Goal: Find specific page/section: Find specific page/section

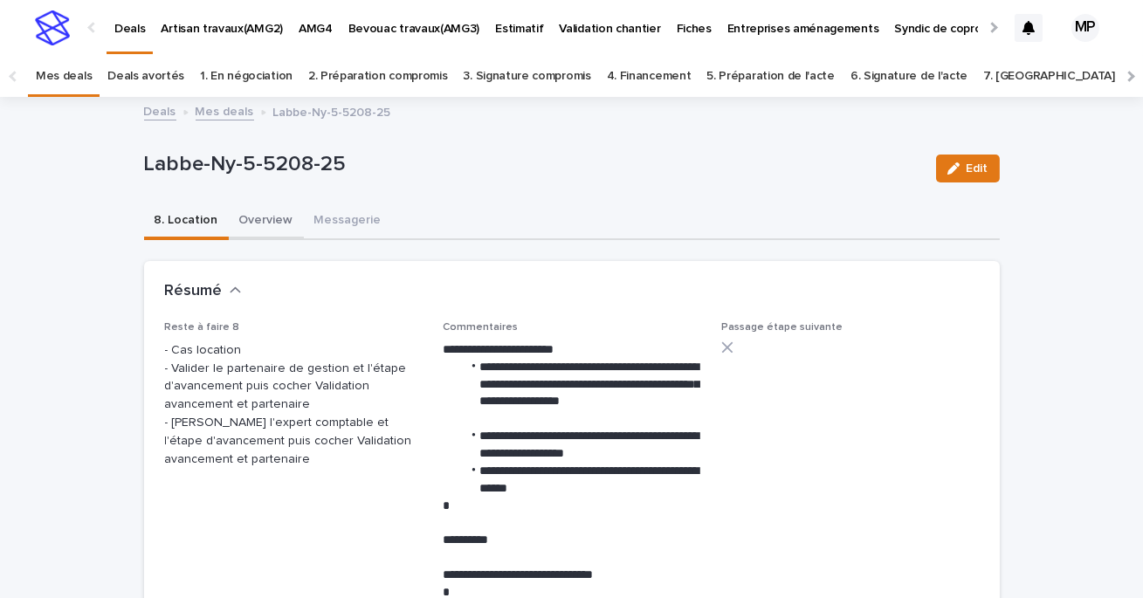
click at [265, 220] on button "Overview" at bounding box center [266, 221] width 75 height 37
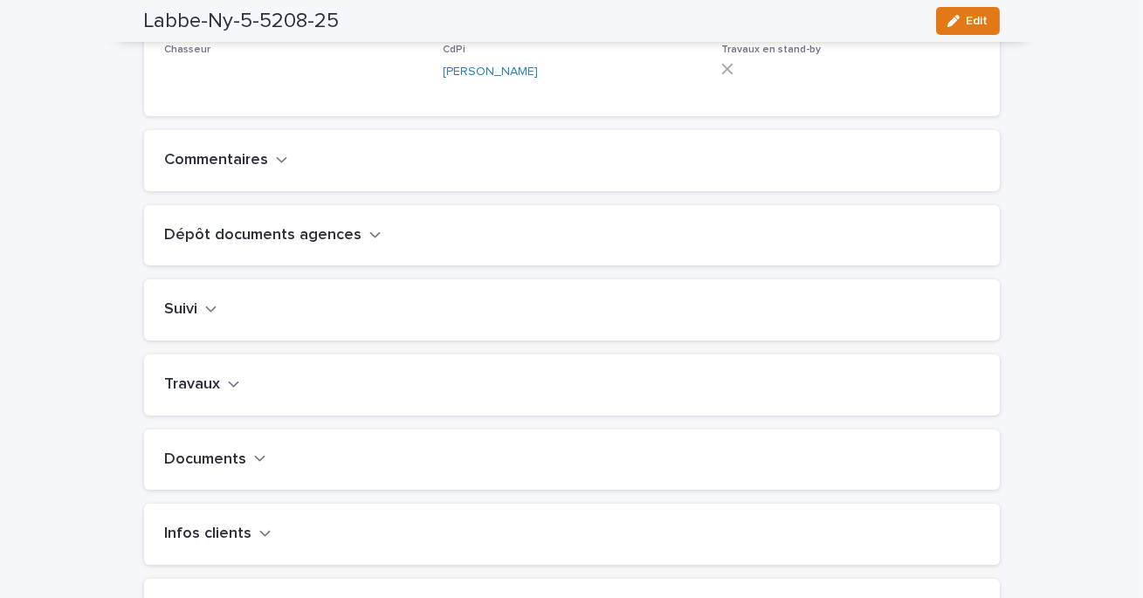
scroll to position [552, 0]
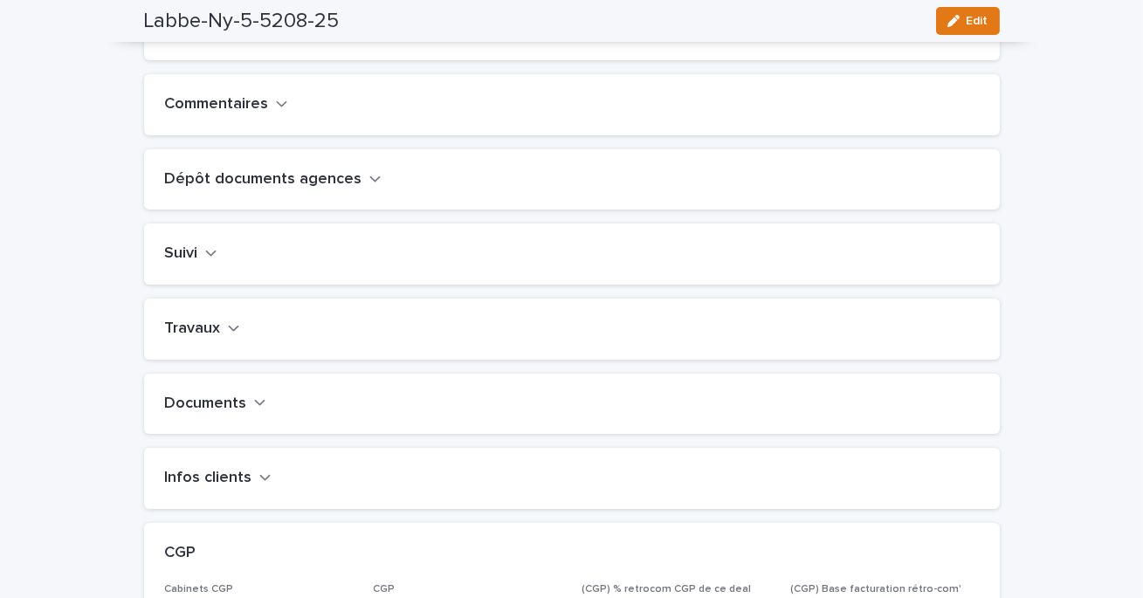
click at [224, 339] on button "Travaux" at bounding box center [202, 329] width 75 height 19
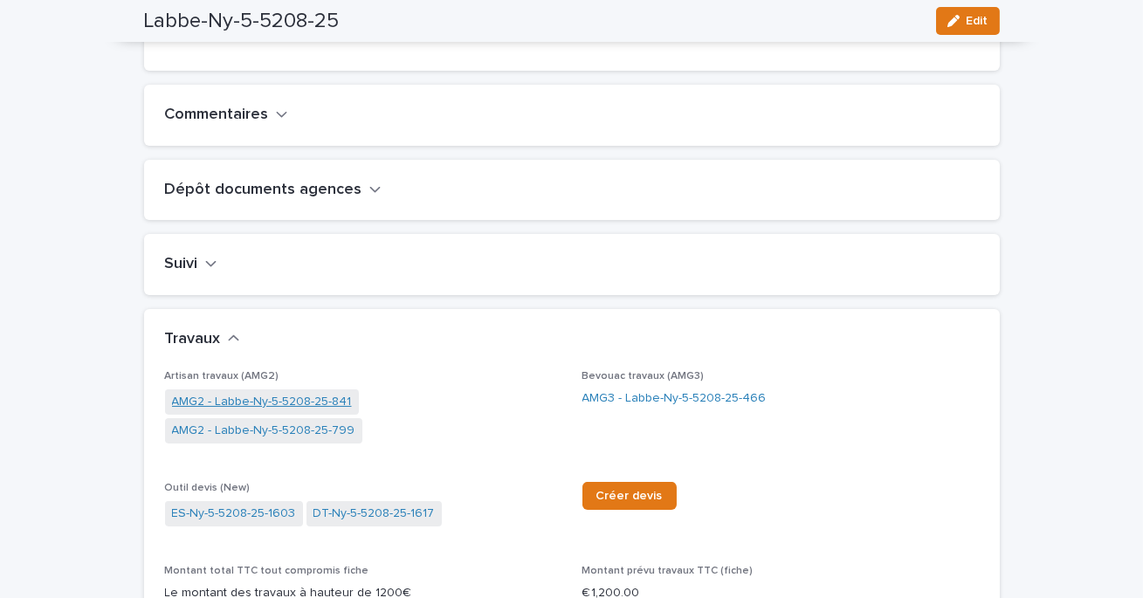
click at [308, 411] on link "AMG2 - Labbe-Ny-5-5208-25-841" at bounding box center [262, 402] width 180 height 18
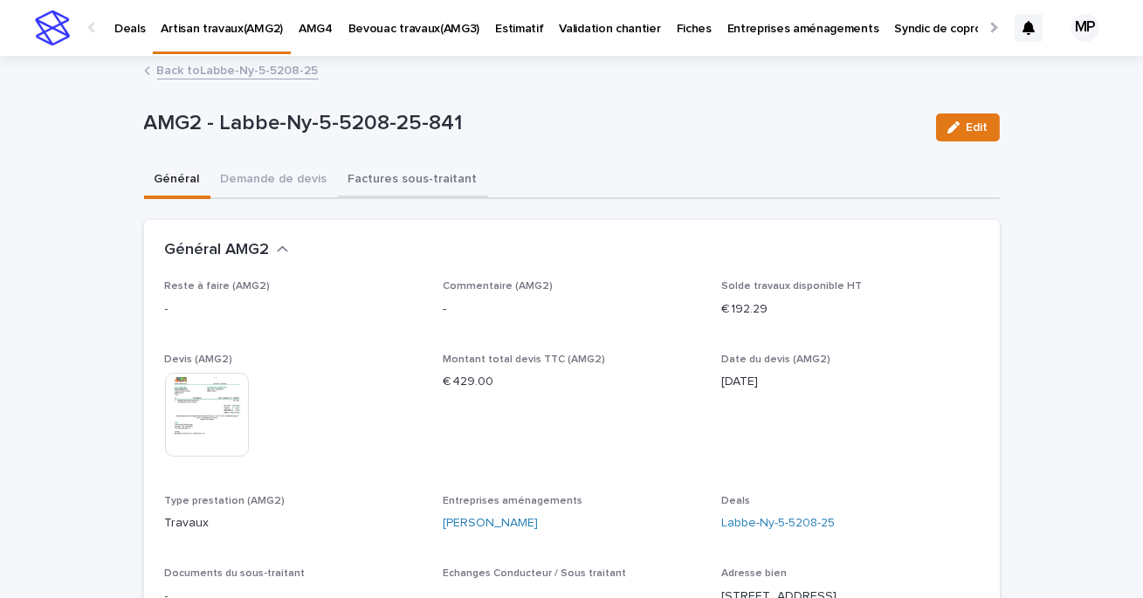
click at [403, 188] on button "Factures sous-traitant" at bounding box center [413, 180] width 150 height 37
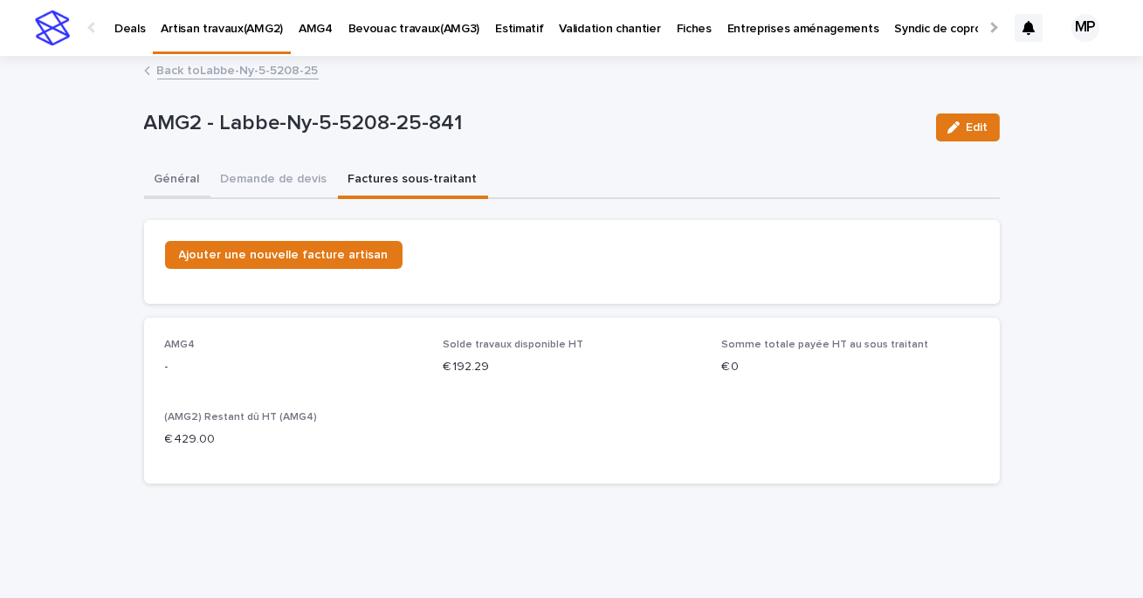
click at [175, 177] on button "Général" at bounding box center [177, 180] width 66 height 37
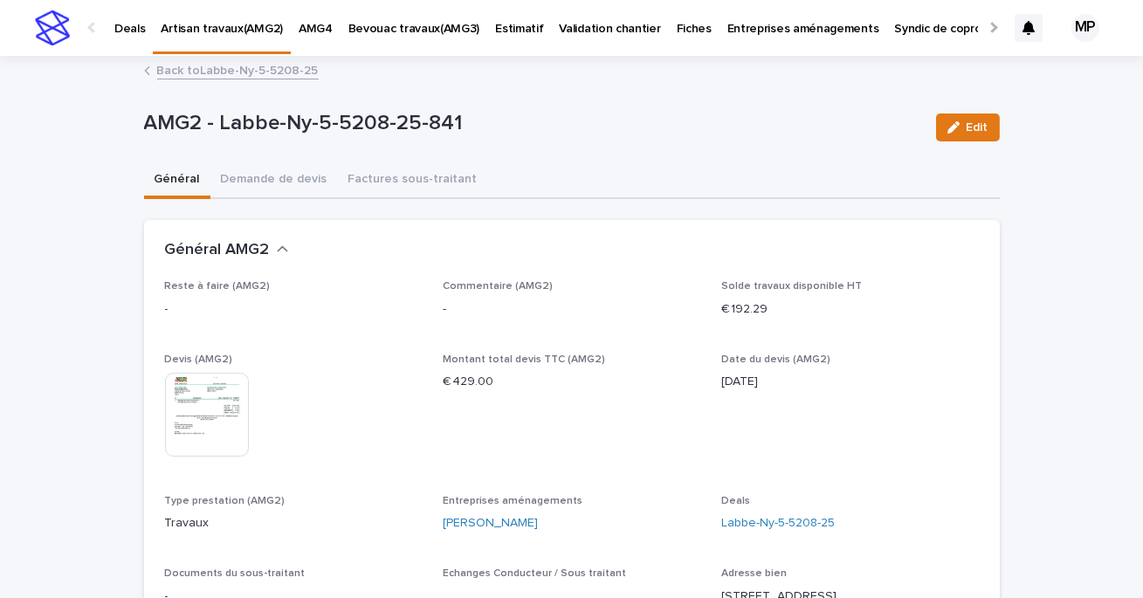
click at [228, 76] on link "Back to Labbe-Ny-5-5208-25" at bounding box center [238, 69] width 162 height 20
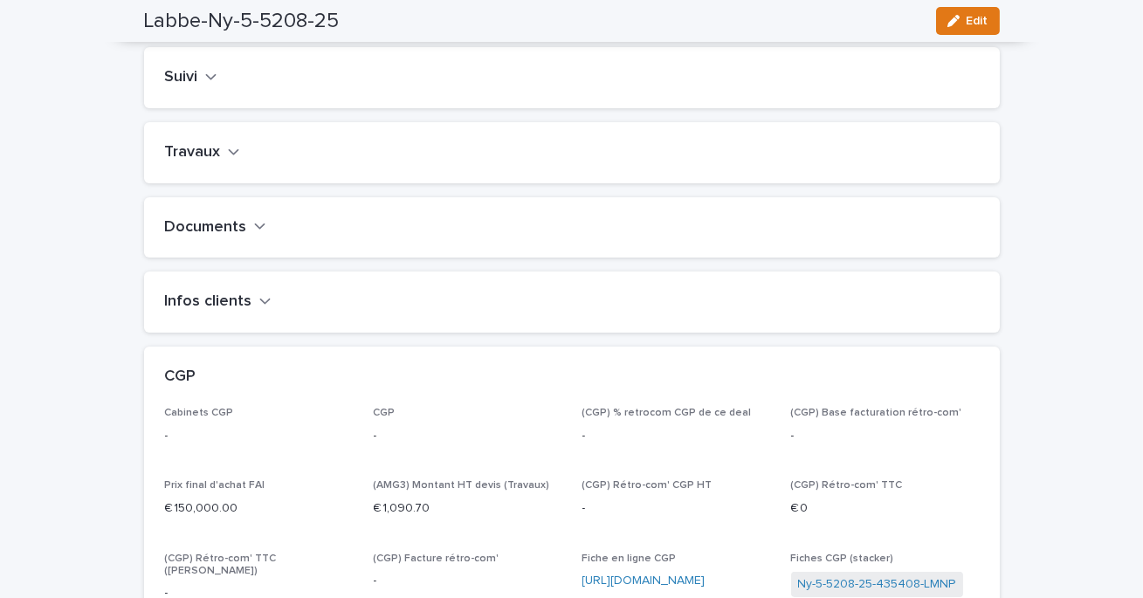
scroll to position [578, 0]
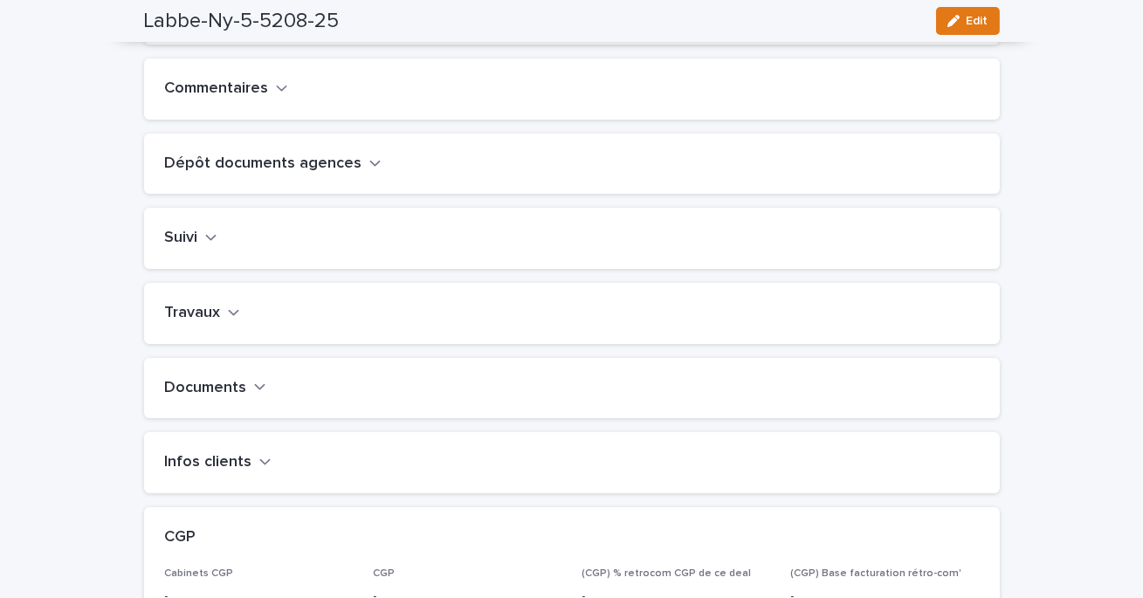
click at [220, 323] on button "Travaux" at bounding box center [202, 313] width 75 height 19
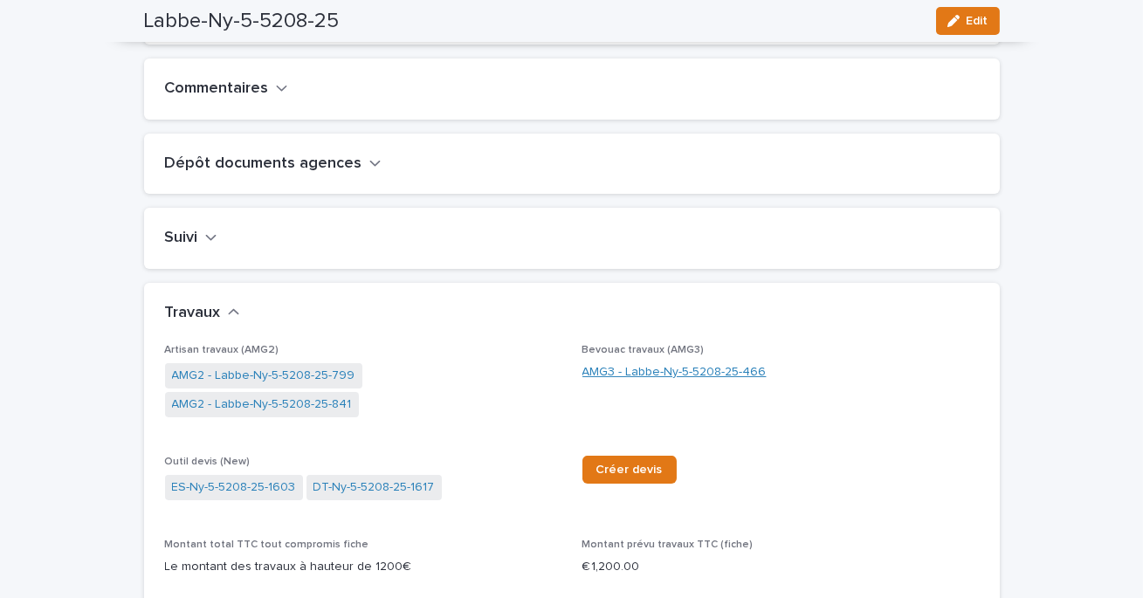
click at [651, 382] on link "AMG3 - Labbe-Ny-5-5208-25-466" at bounding box center [674, 372] width 184 height 18
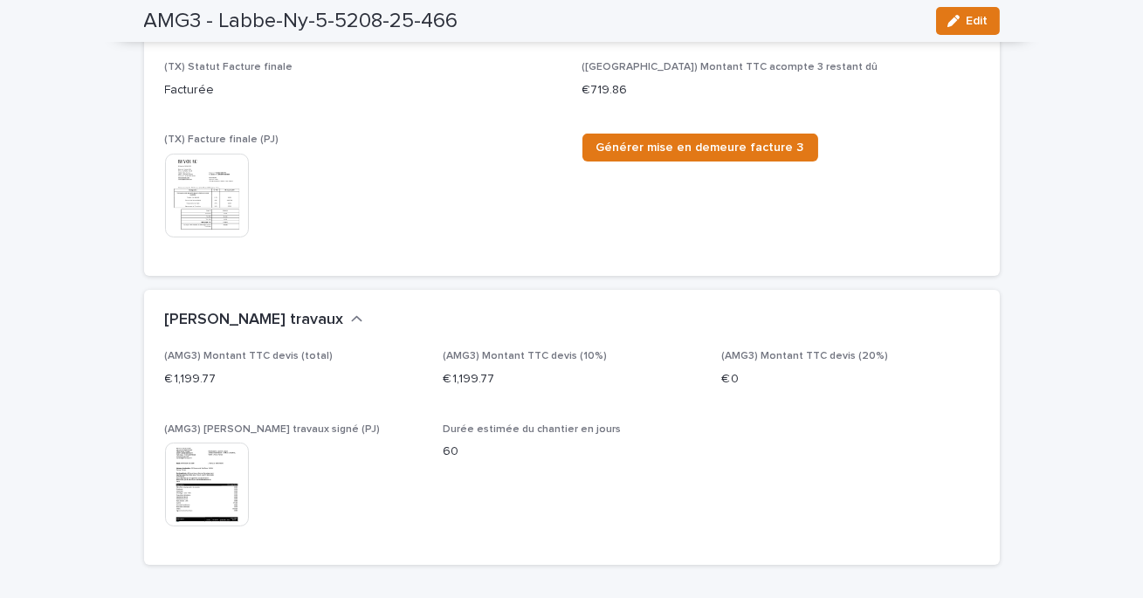
scroll to position [806, 0]
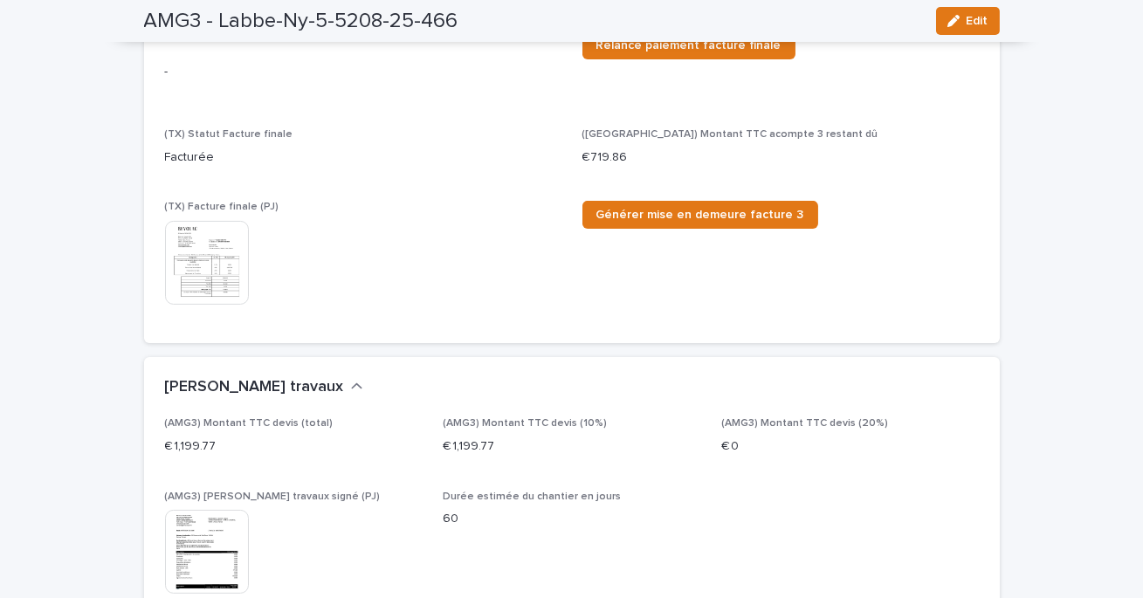
click at [223, 258] on img at bounding box center [207, 263] width 84 height 84
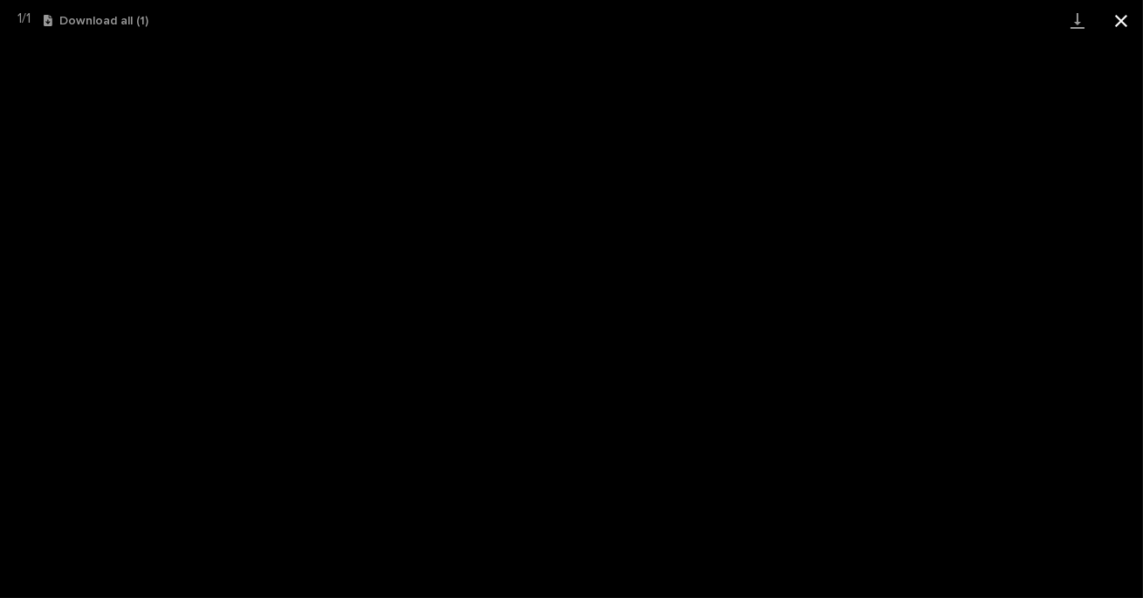
click at [1129, 25] on button "Close gallery" at bounding box center [1121, 20] width 44 height 41
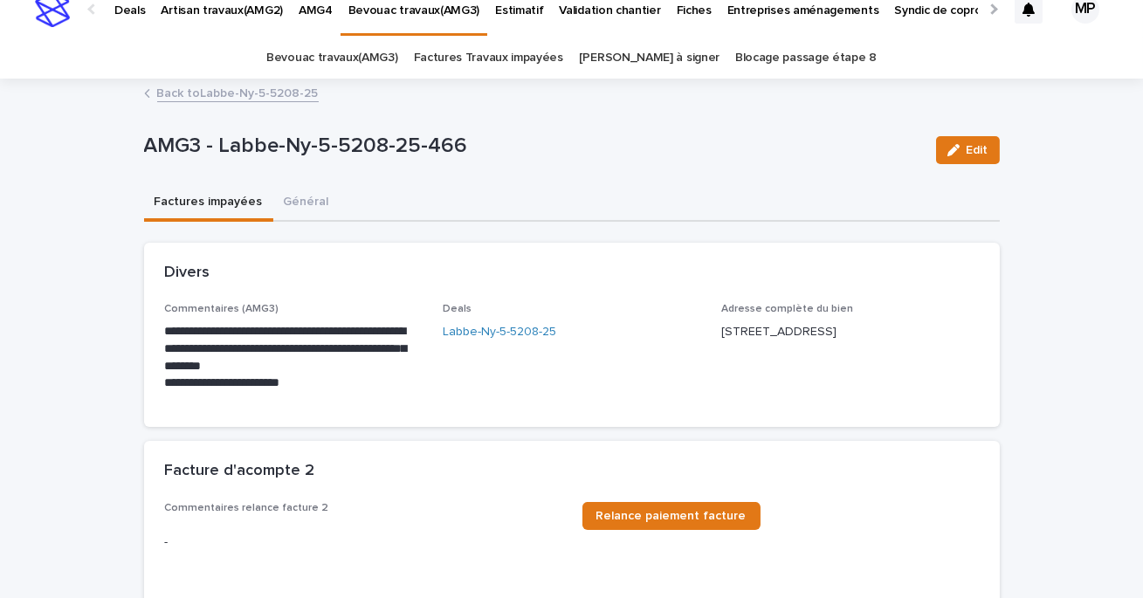
scroll to position [0, 0]
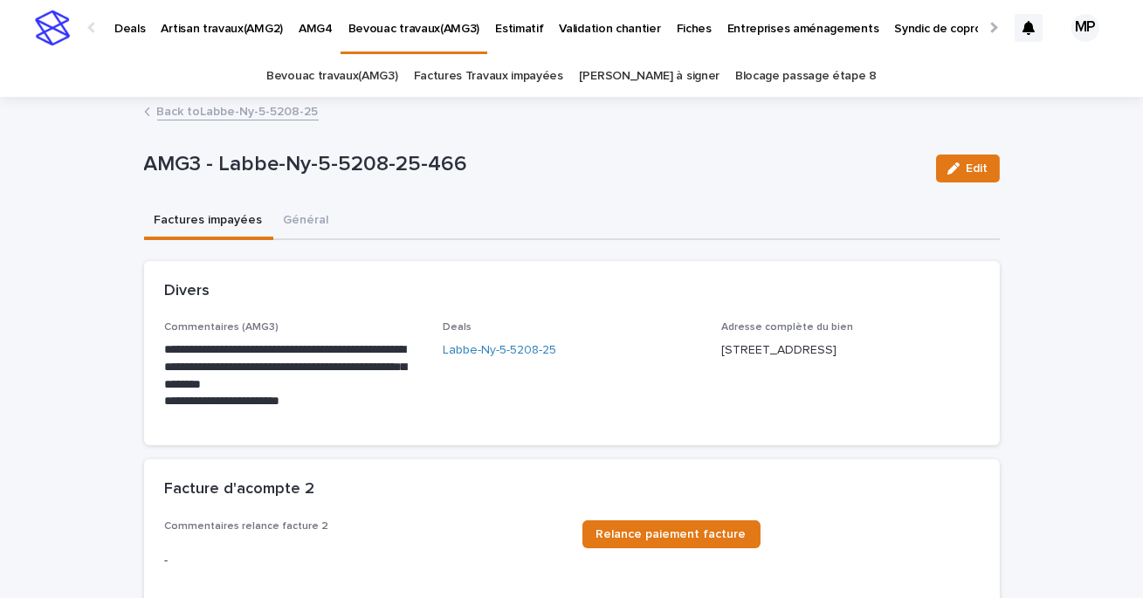
click at [895, 141] on div "AMG3 - Labbe-Ny-5-5208-25-466 Edit" at bounding box center [572, 169] width 856 height 70
click at [123, 30] on p "Deals" at bounding box center [129, 18] width 31 height 37
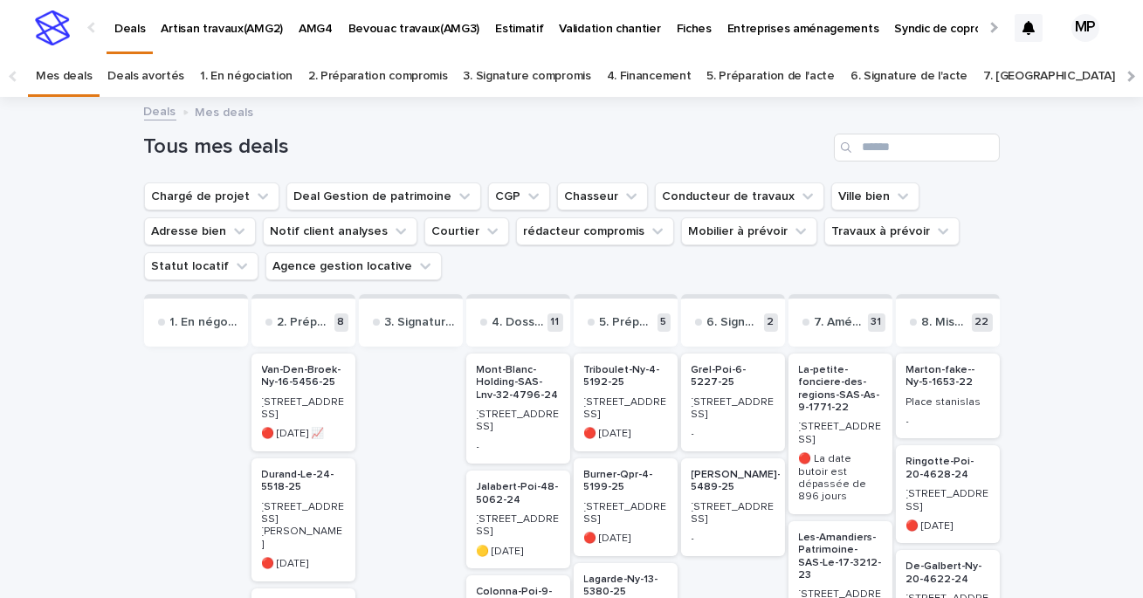
click at [165, 101] on link "Deals" at bounding box center [160, 110] width 32 height 20
click at [887, 142] on input "Search" at bounding box center [917, 148] width 166 height 28
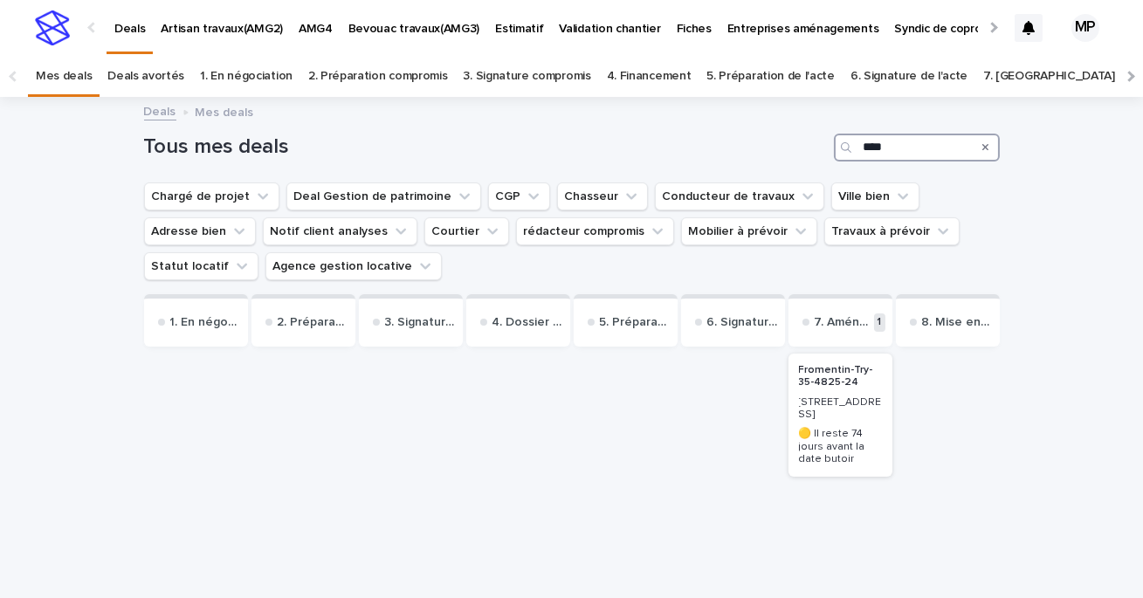
type input "****"
click at [842, 391] on h2 "Fromentin-Try-35-4825-24" at bounding box center [840, 377] width 93 height 36
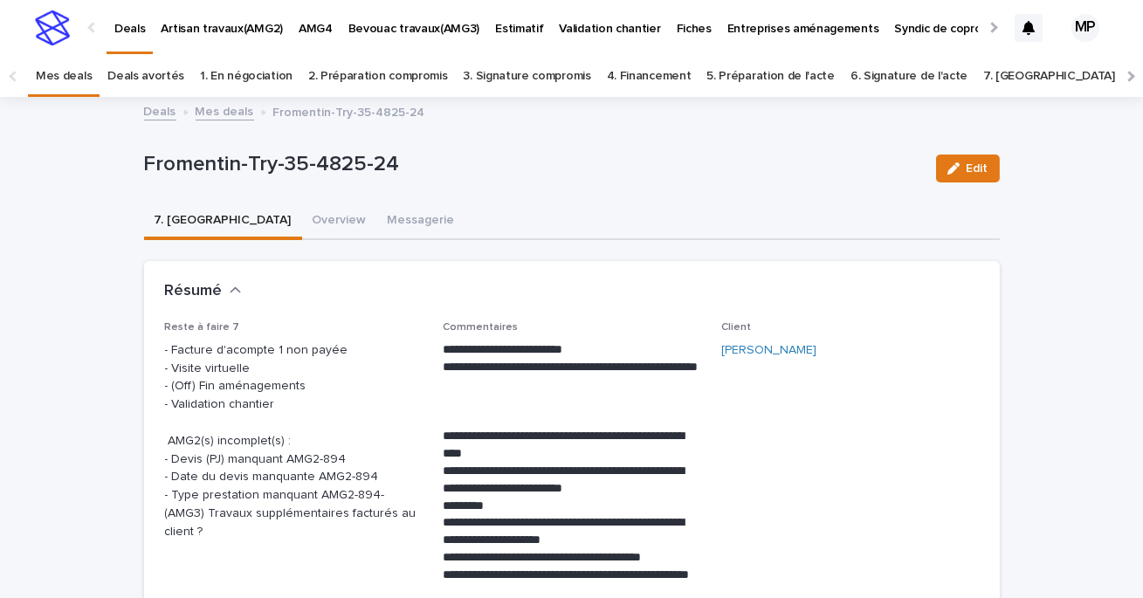
click at [212, 118] on link "Mes deals" at bounding box center [225, 110] width 59 height 20
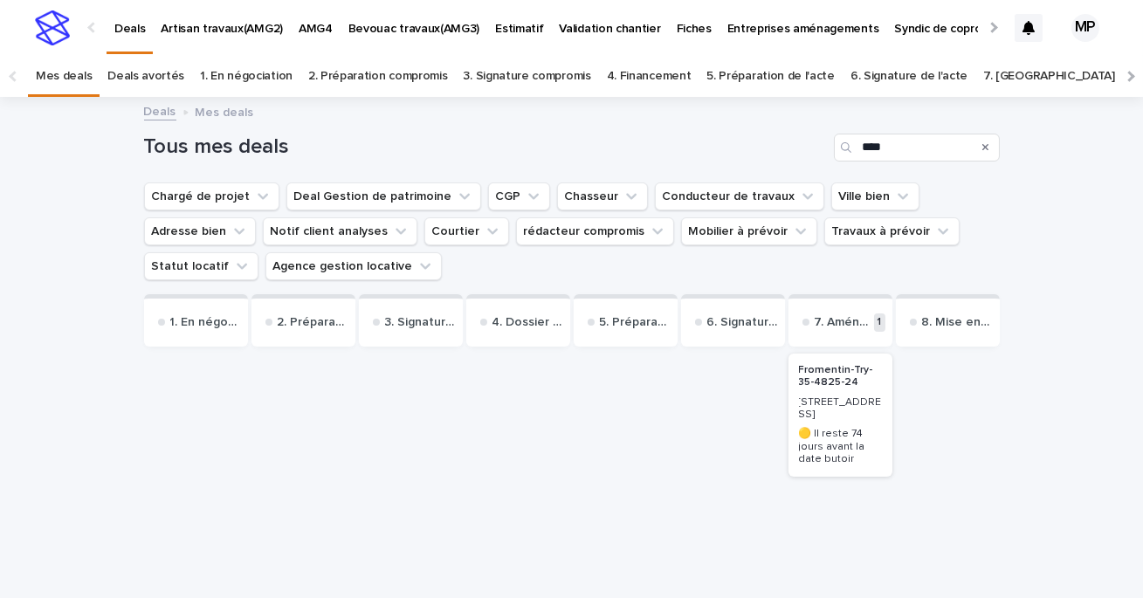
click at [839, 369] on p "Fromentin-Try-35-4825-24" at bounding box center [840, 376] width 83 height 25
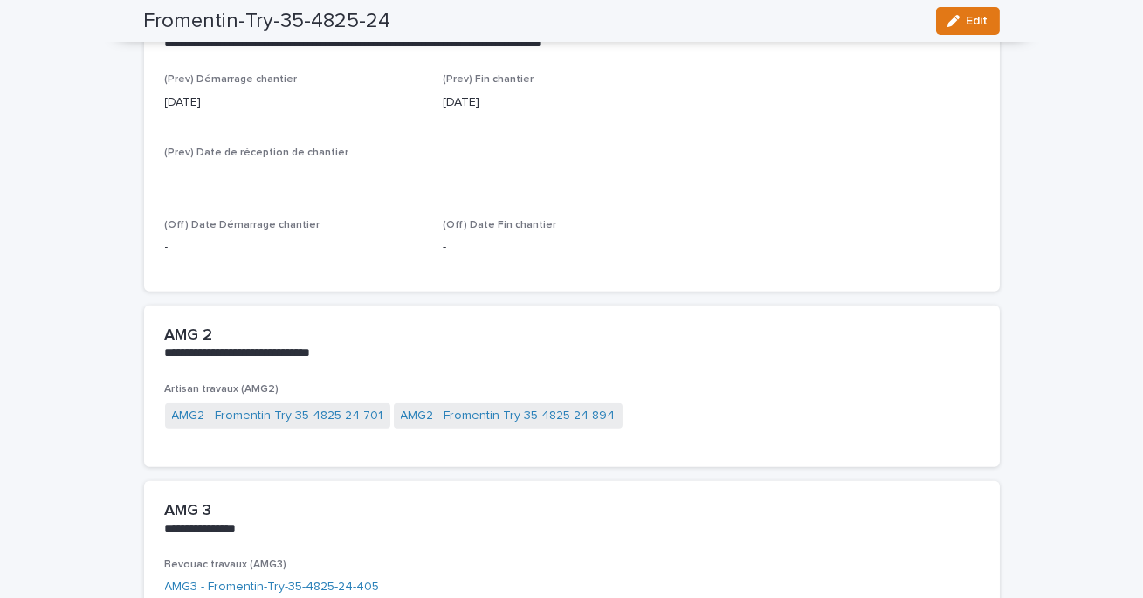
scroll to position [1913, 0]
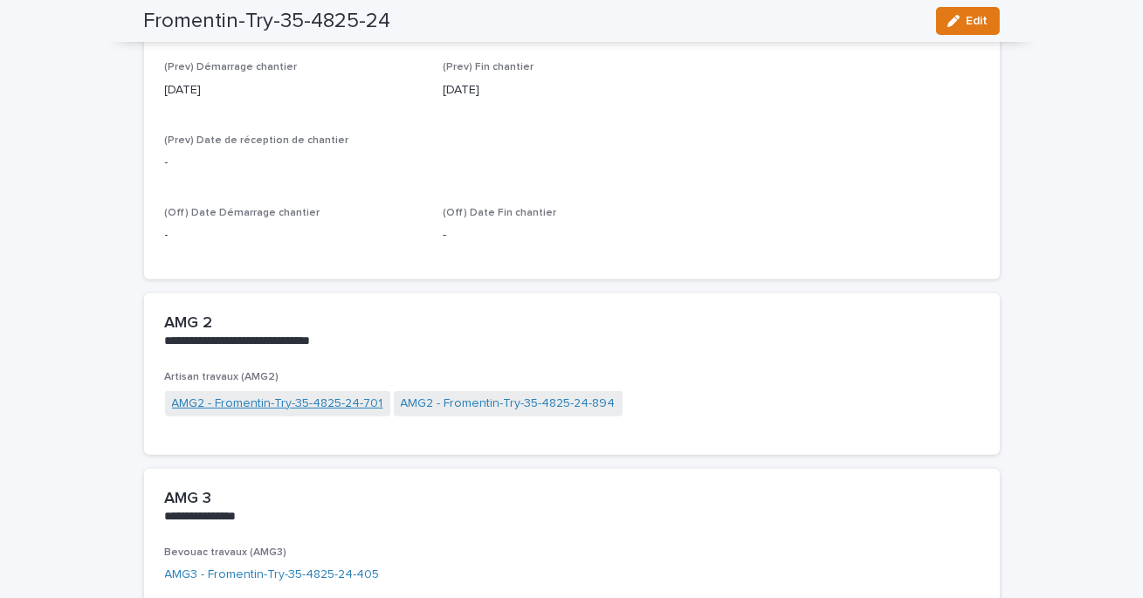
click at [352, 403] on link "AMG2 - Fromentin-Try-35-4825-24-701" at bounding box center [277, 404] width 211 height 18
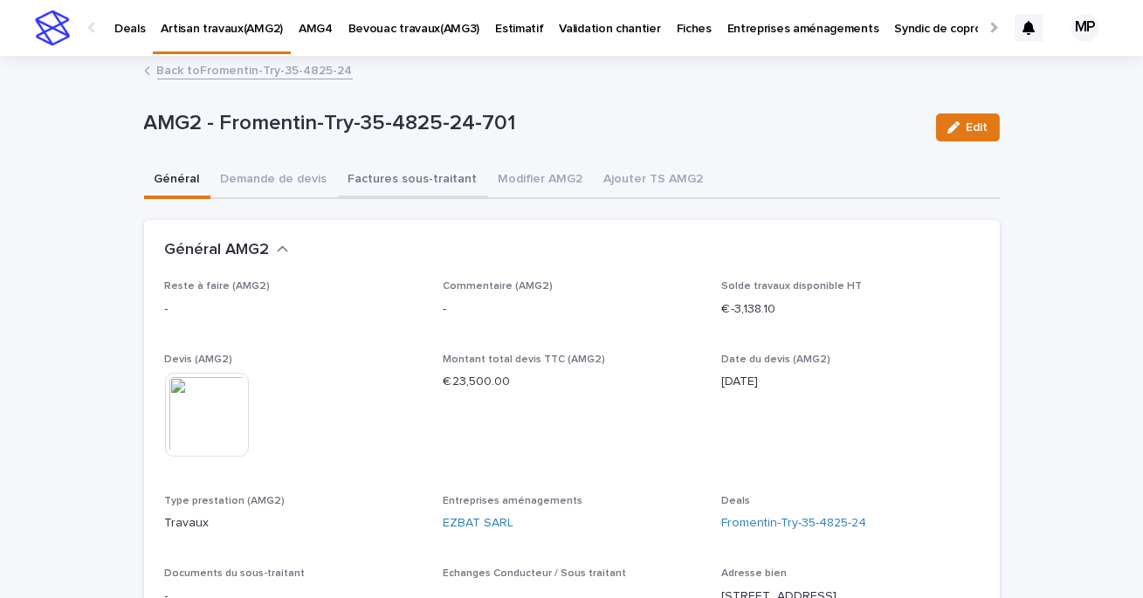
click at [448, 185] on button "Factures sous-traitant" at bounding box center [413, 180] width 150 height 37
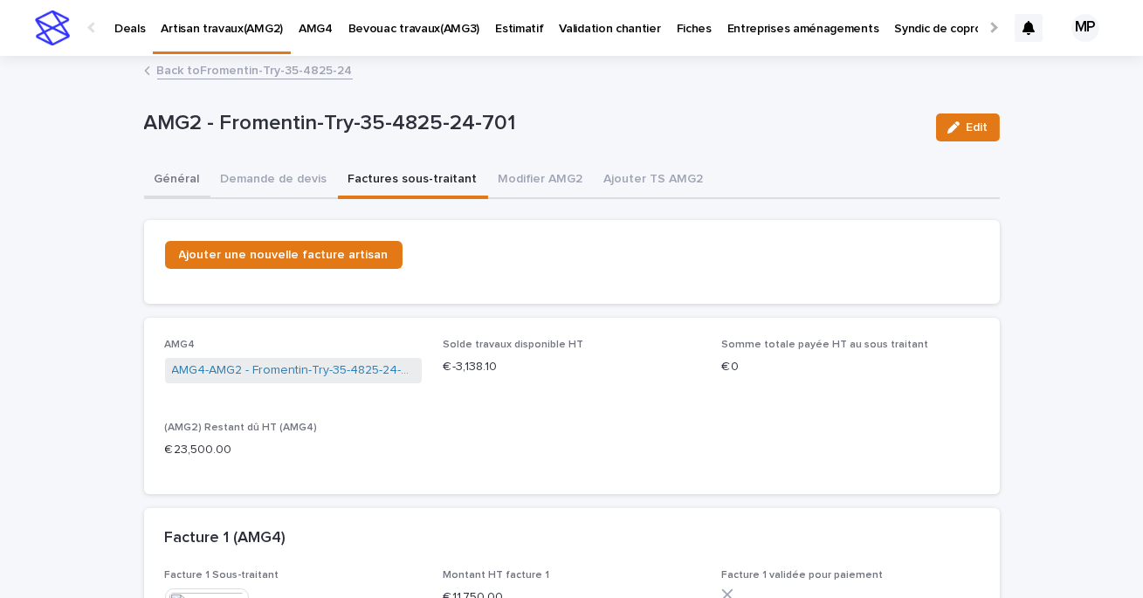
click at [181, 182] on button "Général" at bounding box center [177, 180] width 66 height 37
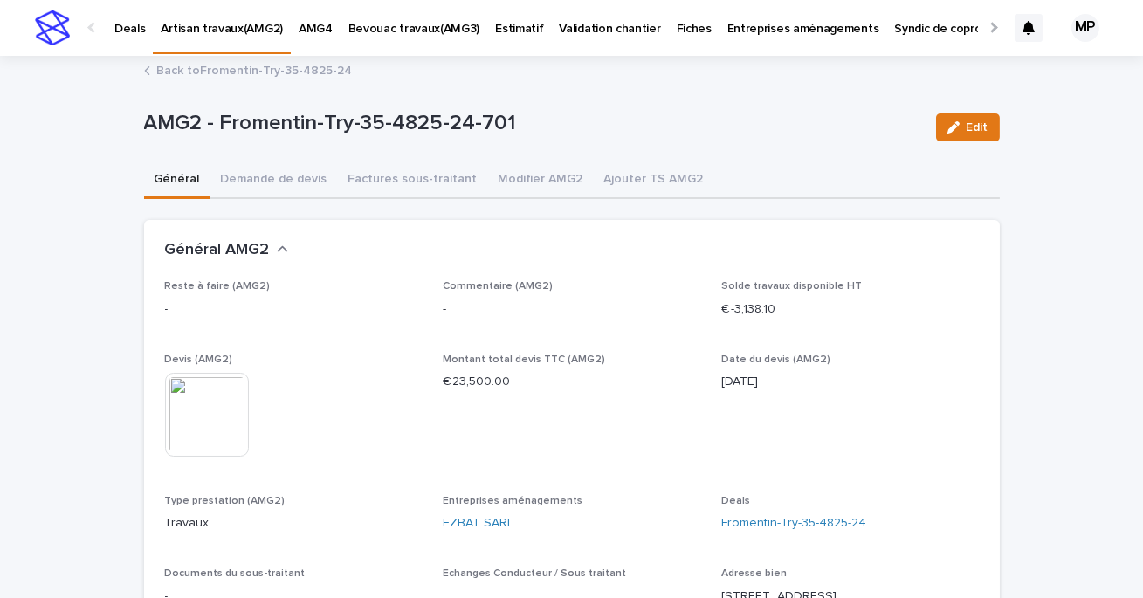
click at [249, 76] on link "Back to Fromentin-Try-35-4825-24" at bounding box center [255, 69] width 196 height 20
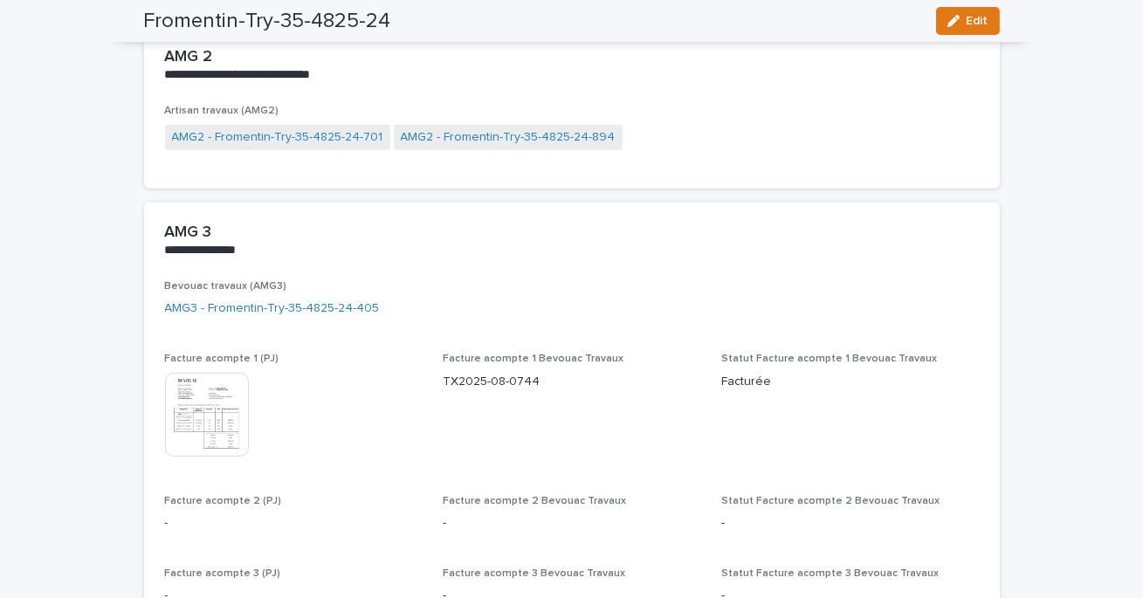
scroll to position [2187, 0]
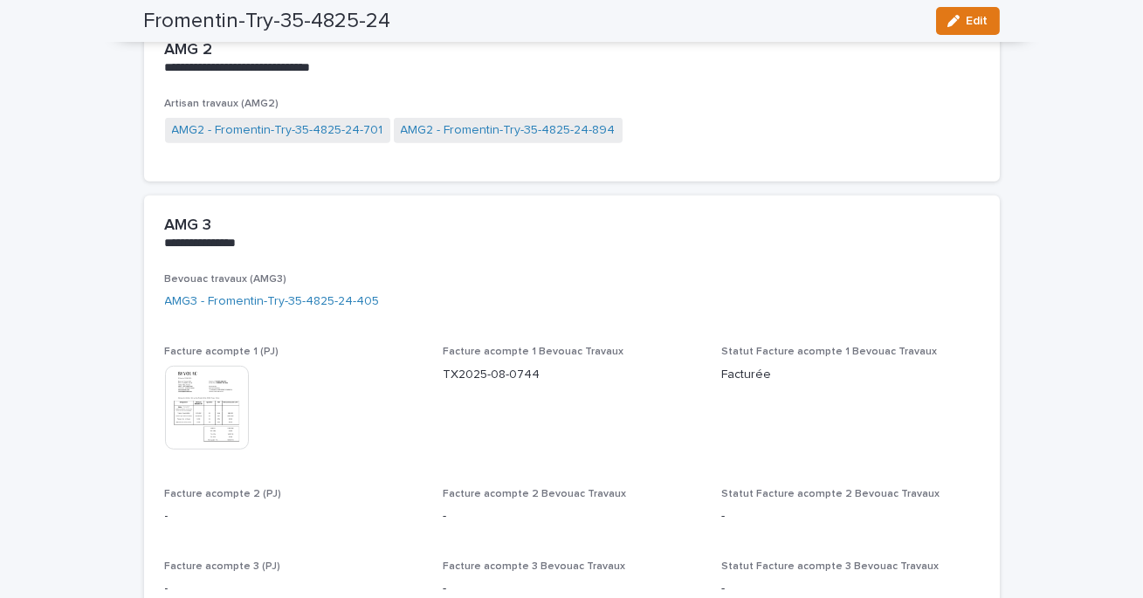
click at [209, 429] on img at bounding box center [207, 408] width 84 height 84
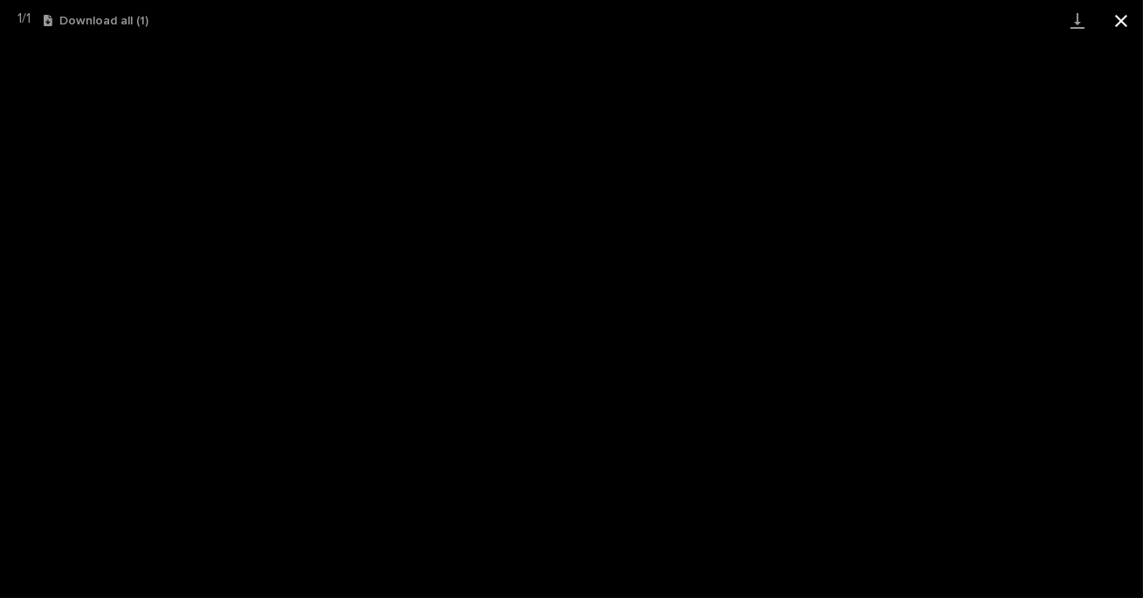
click at [1119, 18] on button "Close gallery" at bounding box center [1121, 20] width 44 height 41
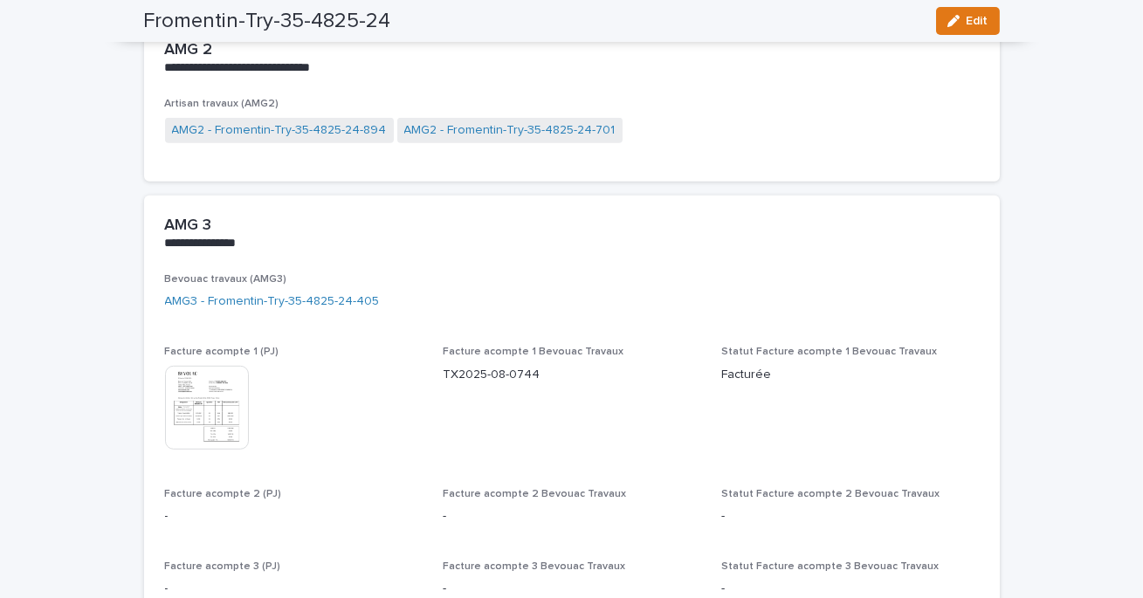
click at [204, 396] on img at bounding box center [207, 408] width 84 height 84
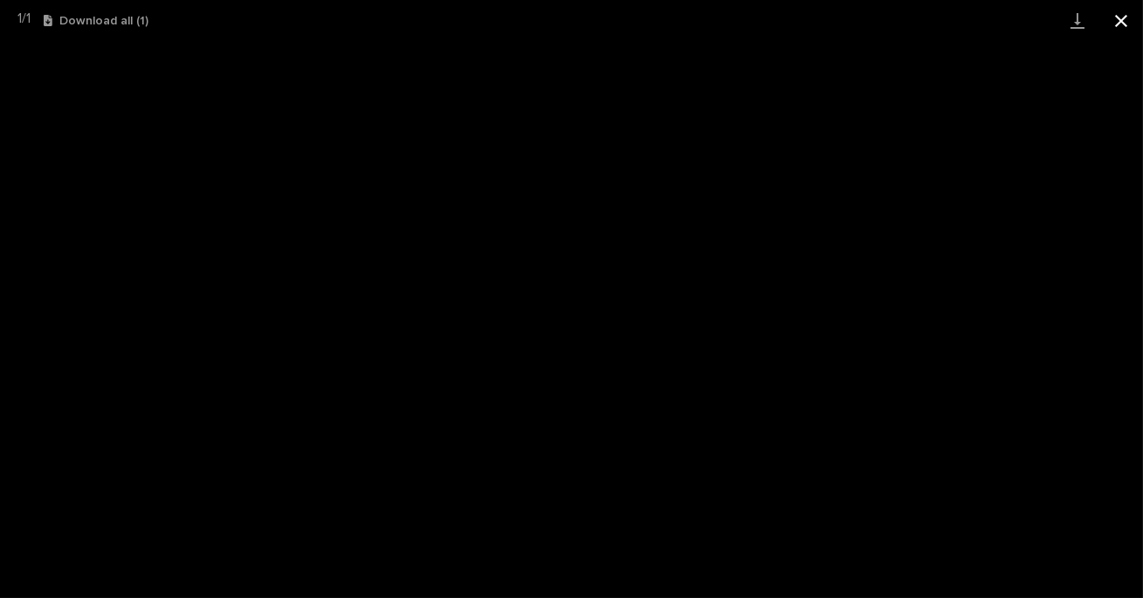
click at [1126, 18] on button "Close gallery" at bounding box center [1121, 20] width 44 height 41
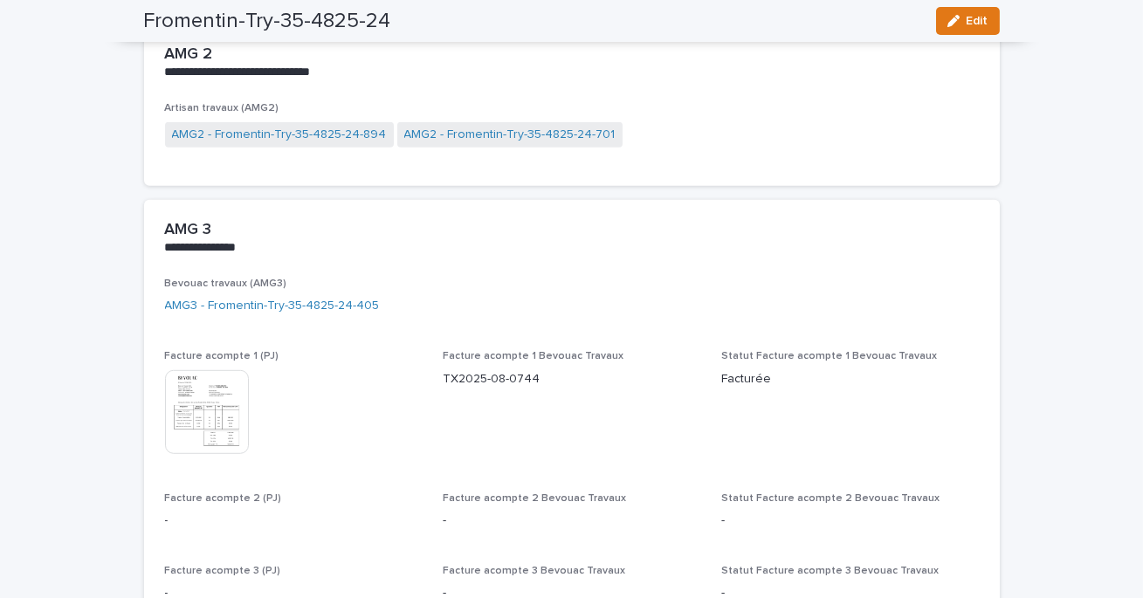
scroll to position [2169, 0]
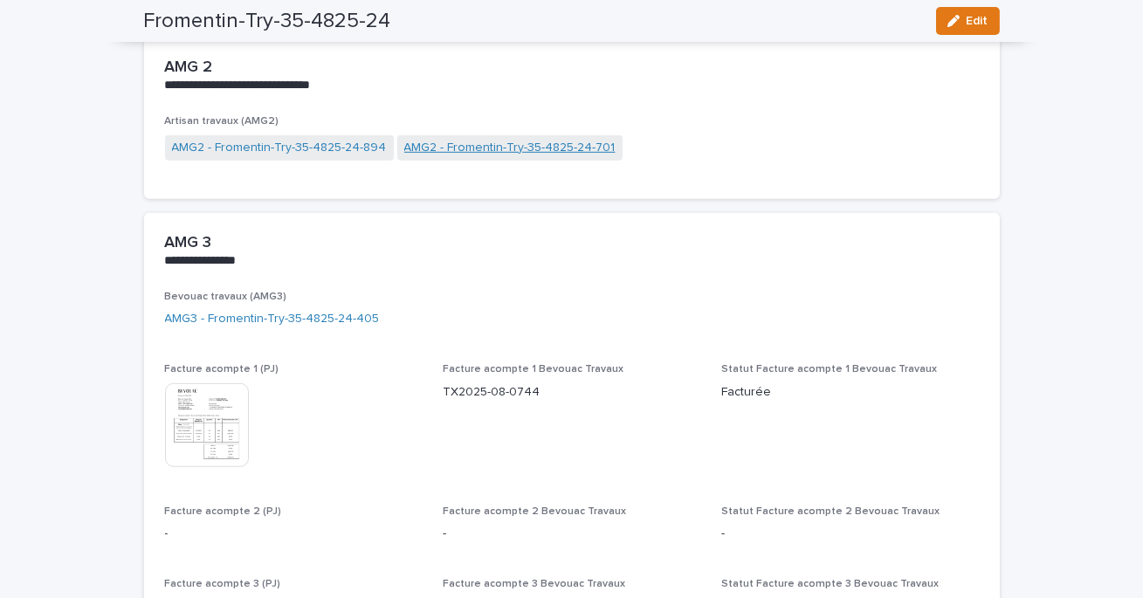
click at [457, 139] on link "AMG2 - Fromentin-Try-35-4825-24-701" at bounding box center [509, 148] width 211 height 18
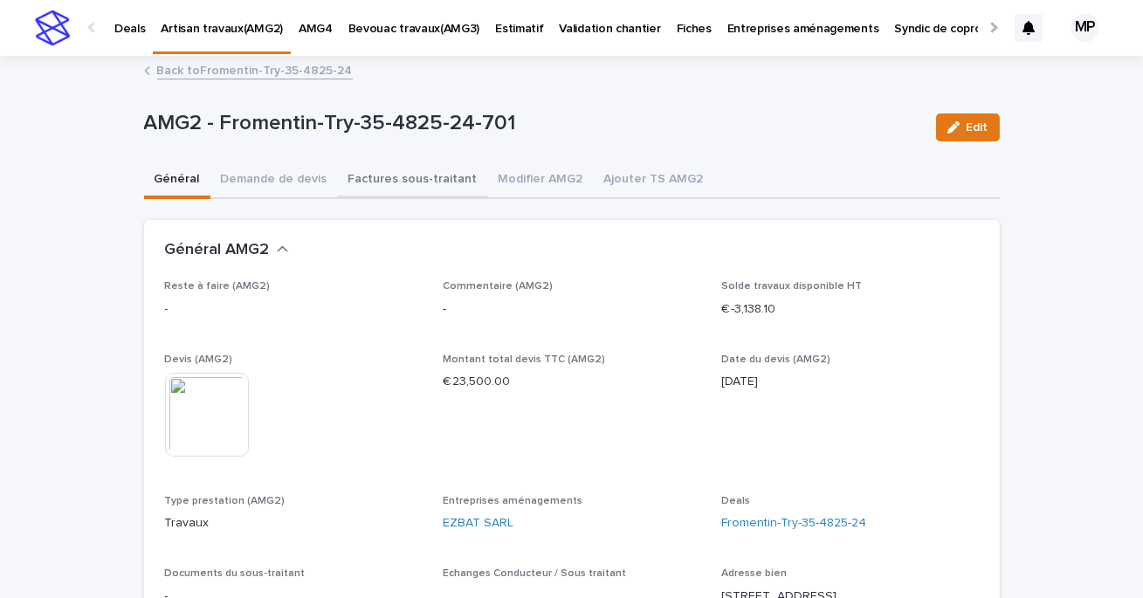
click at [409, 170] on button "Factures sous-traitant" at bounding box center [413, 180] width 150 height 37
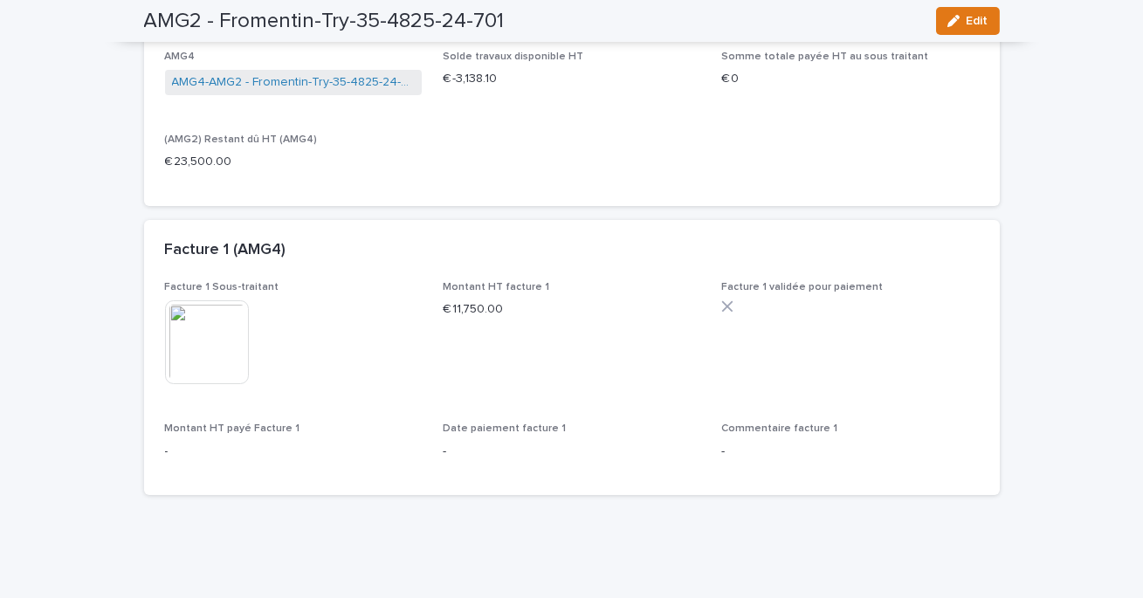
scroll to position [292, 0]
click at [214, 339] on img at bounding box center [207, 339] width 84 height 84
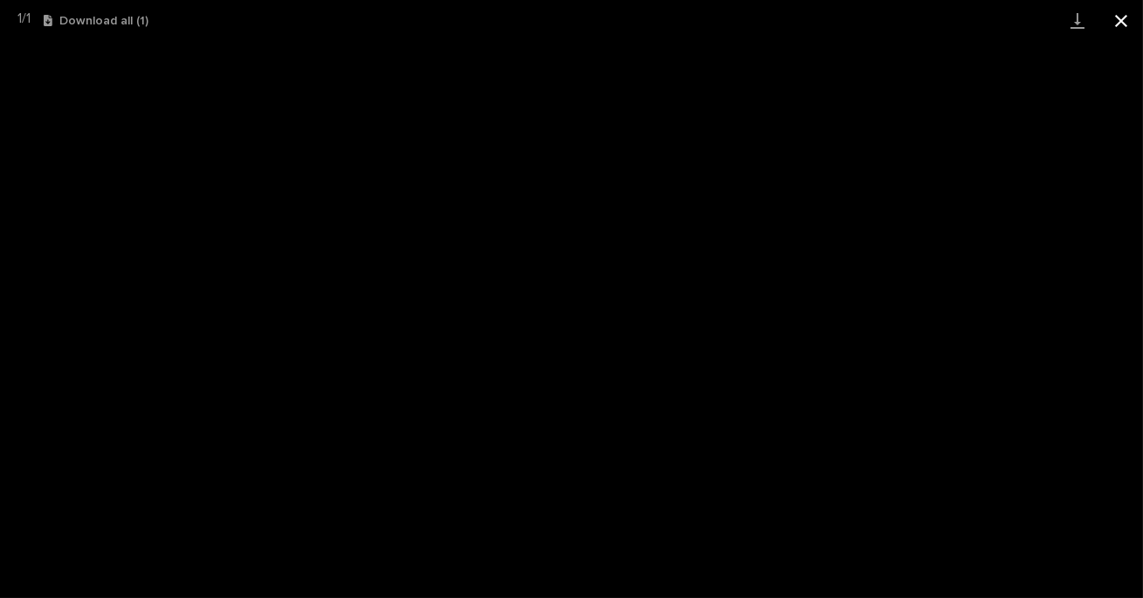
click at [1121, 21] on button "Close gallery" at bounding box center [1121, 20] width 44 height 41
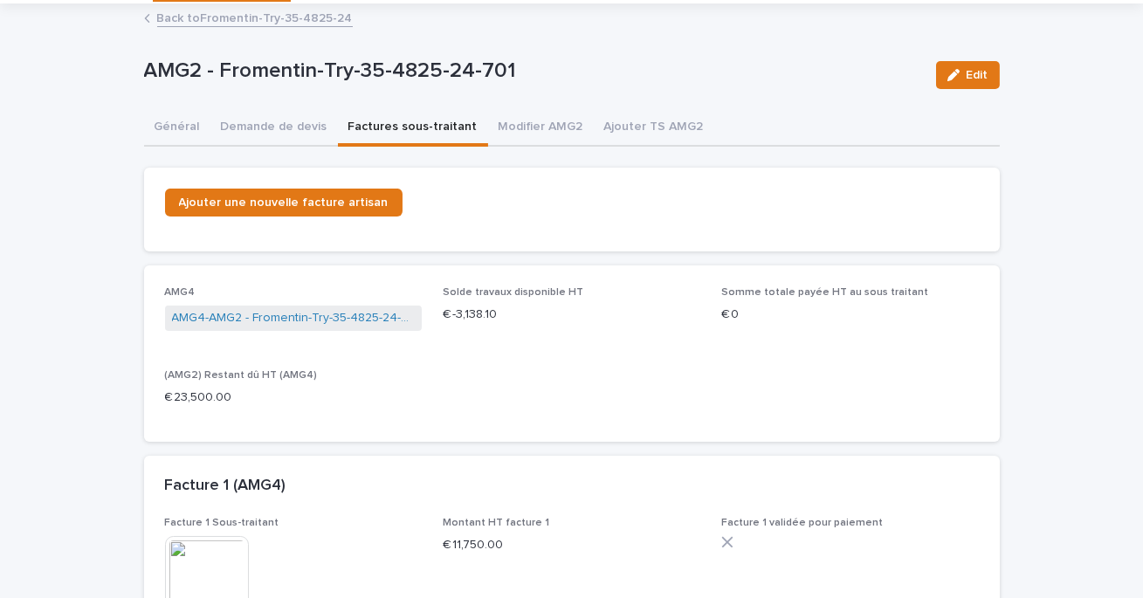
scroll to position [39, 0]
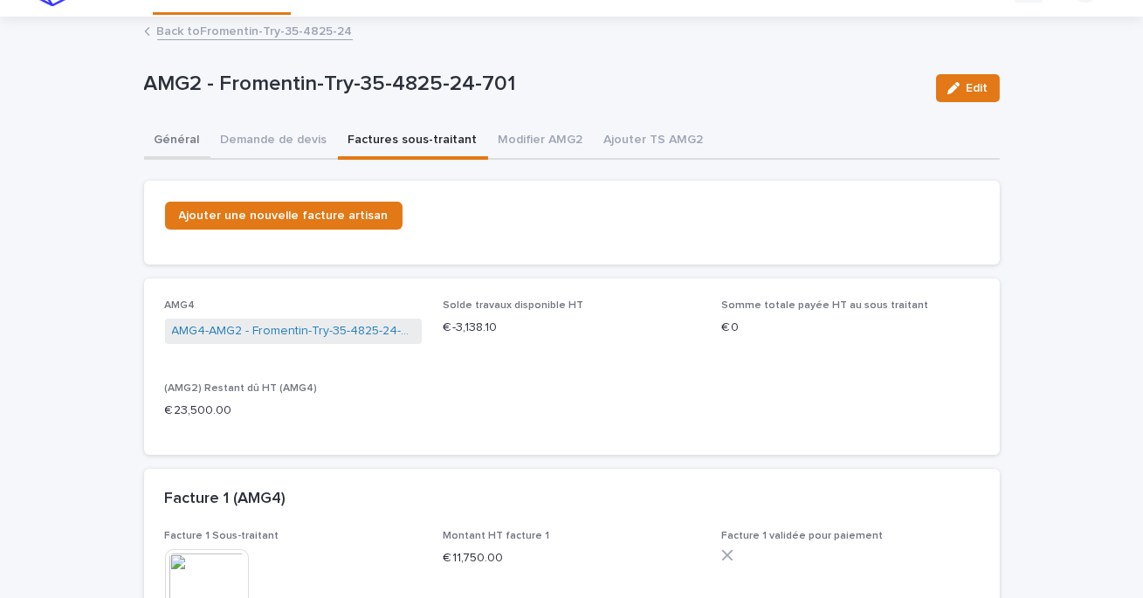
click at [172, 141] on button "Général" at bounding box center [177, 141] width 66 height 37
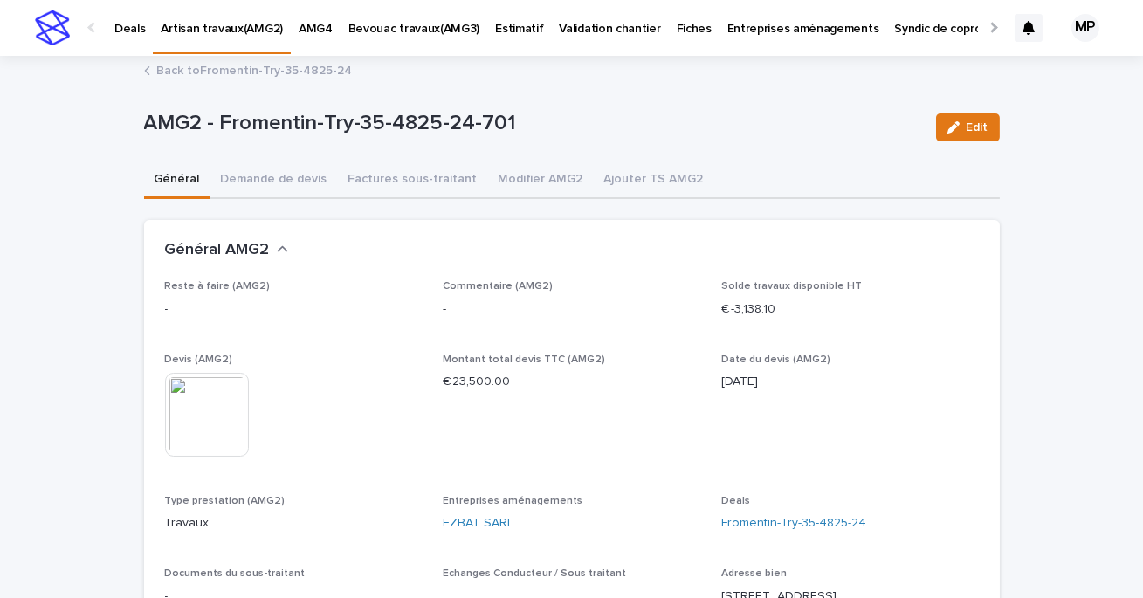
click at [205, 62] on link "Back to Fromentin-Try-35-4825-24" at bounding box center [255, 69] width 196 height 20
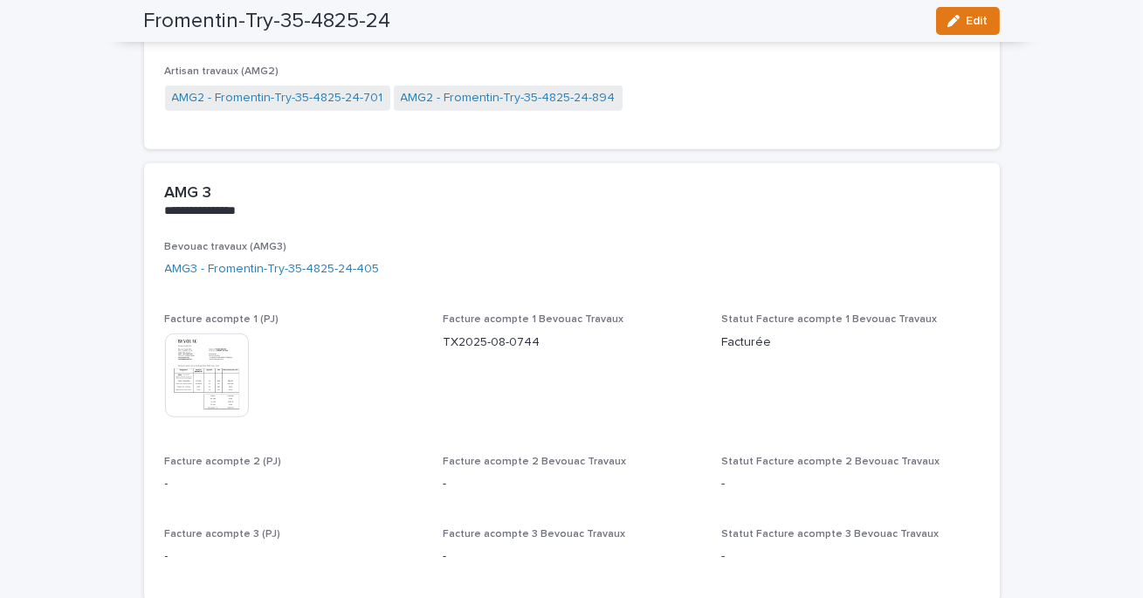
scroll to position [2228, 0]
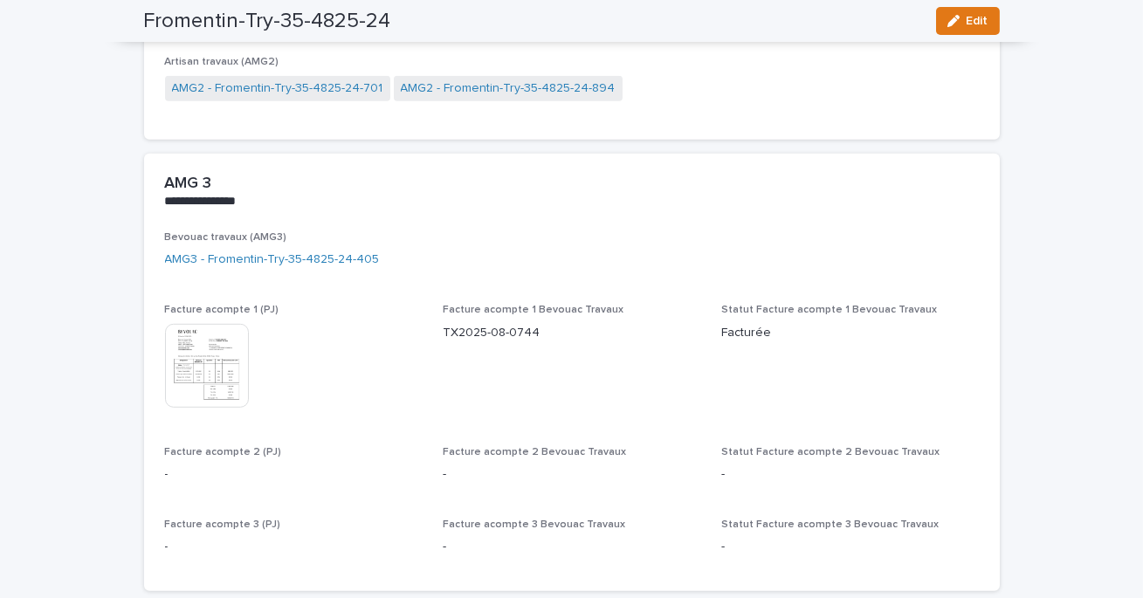
click at [217, 352] on img at bounding box center [207, 366] width 84 height 84
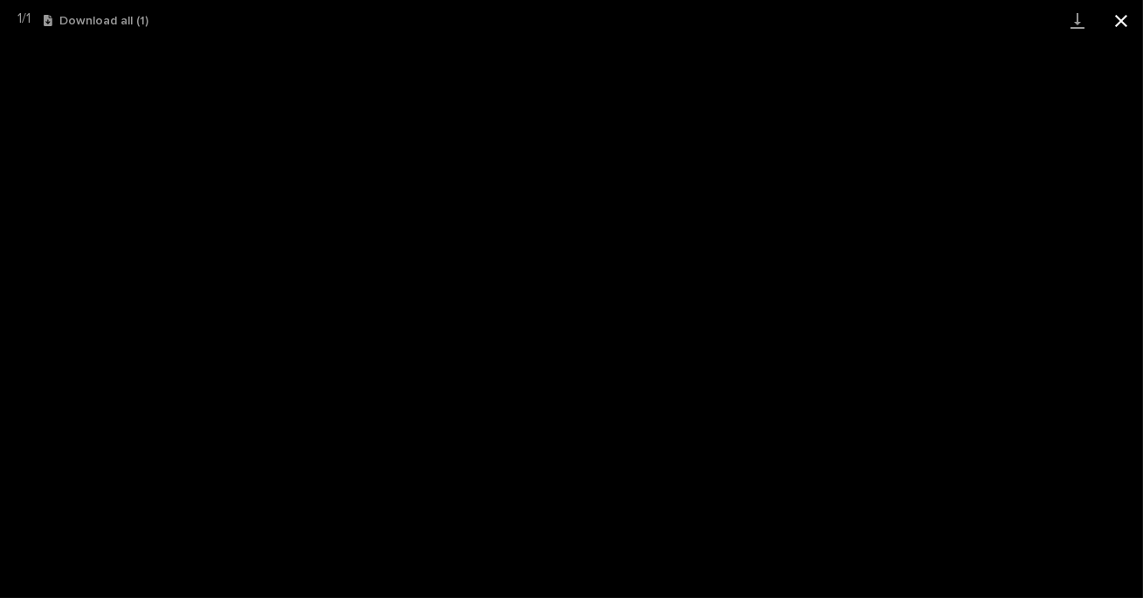
click at [1124, 17] on button "Close gallery" at bounding box center [1121, 20] width 44 height 41
